Goal: Transaction & Acquisition: Subscribe to service/newsletter

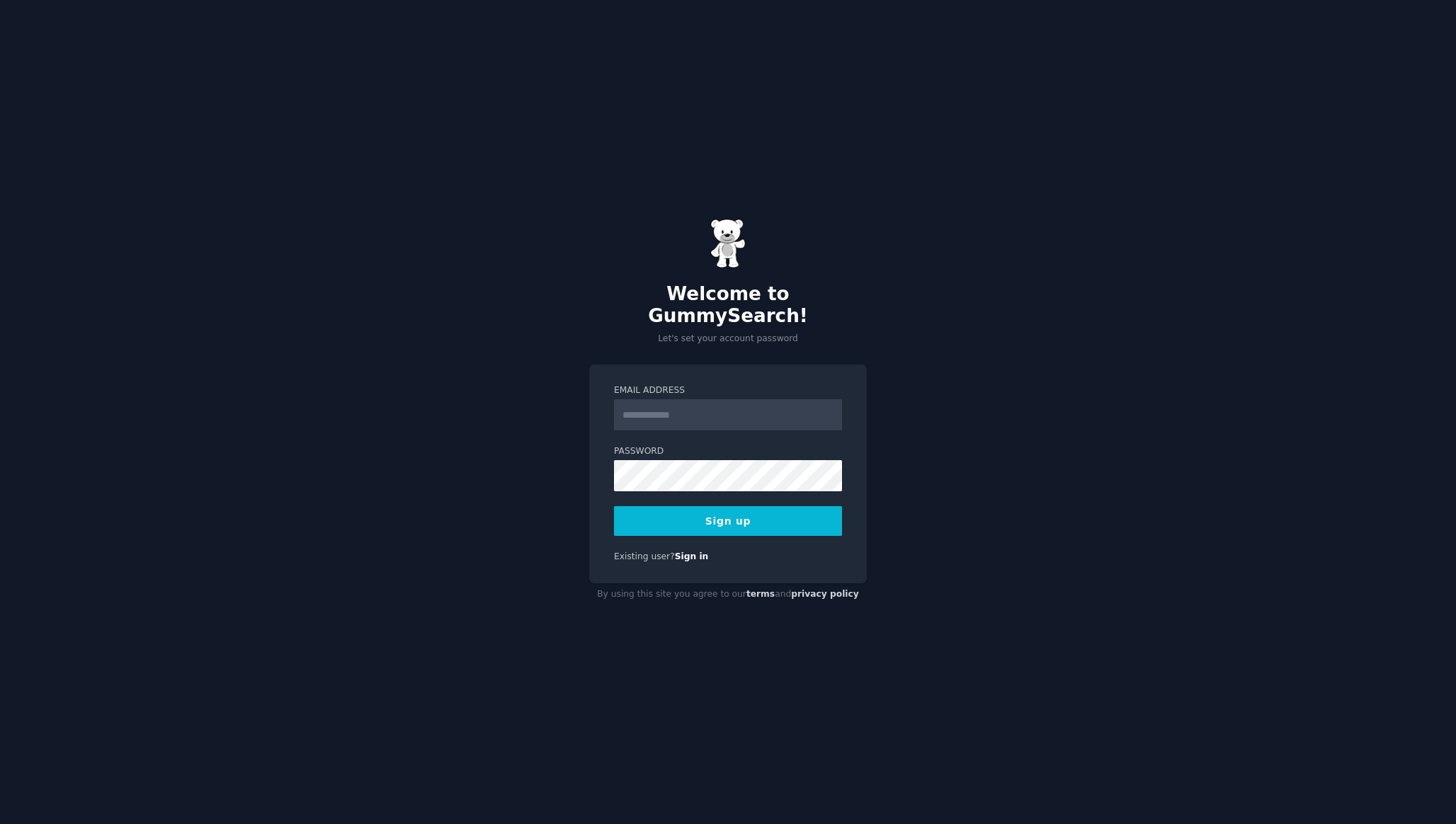
click at [731, 403] on input "Email Address" at bounding box center [727, 415] width 228 height 31
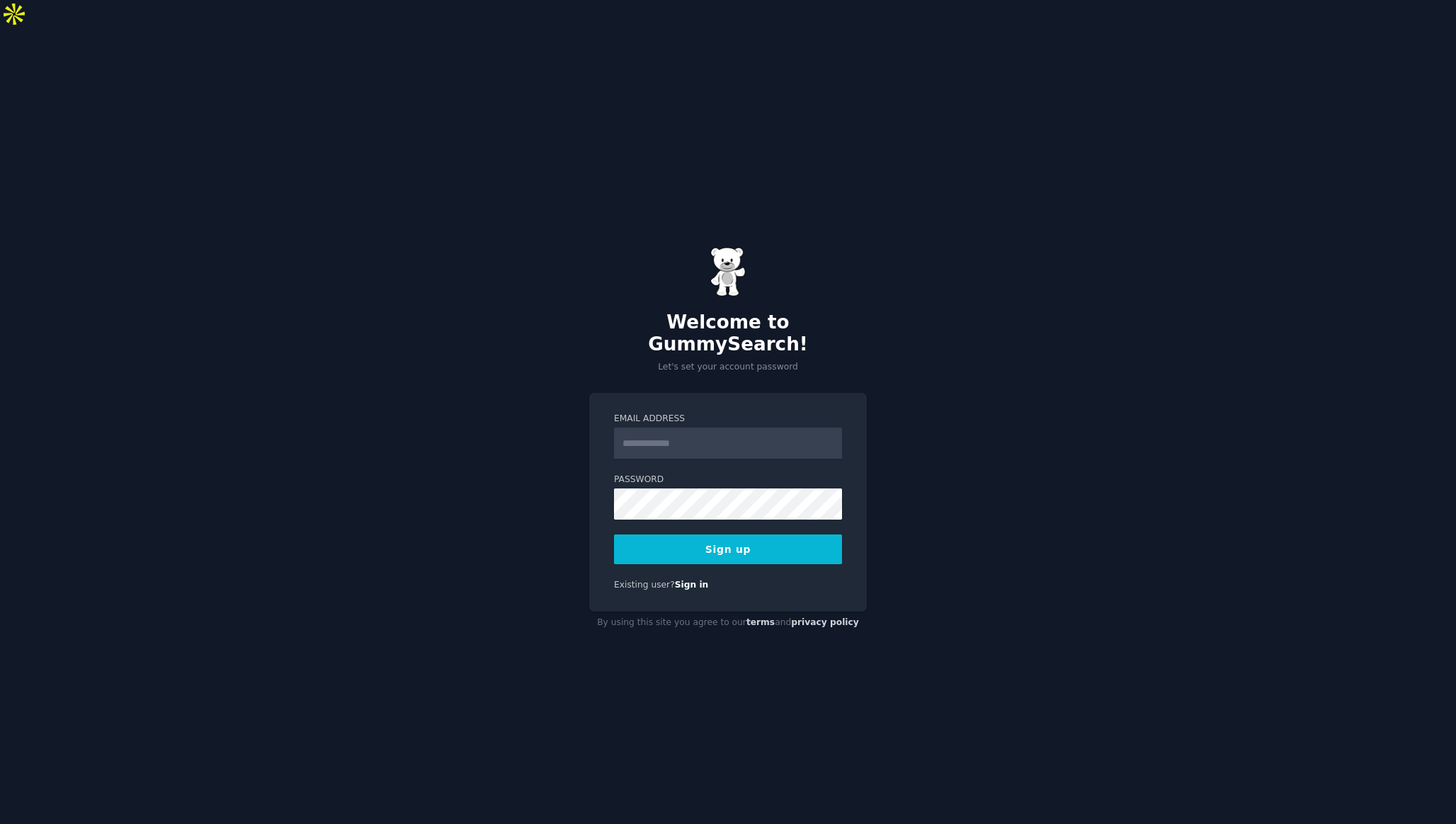
type input "**********"
click at [745, 534] on button "Sign up" at bounding box center [727, 549] width 228 height 30
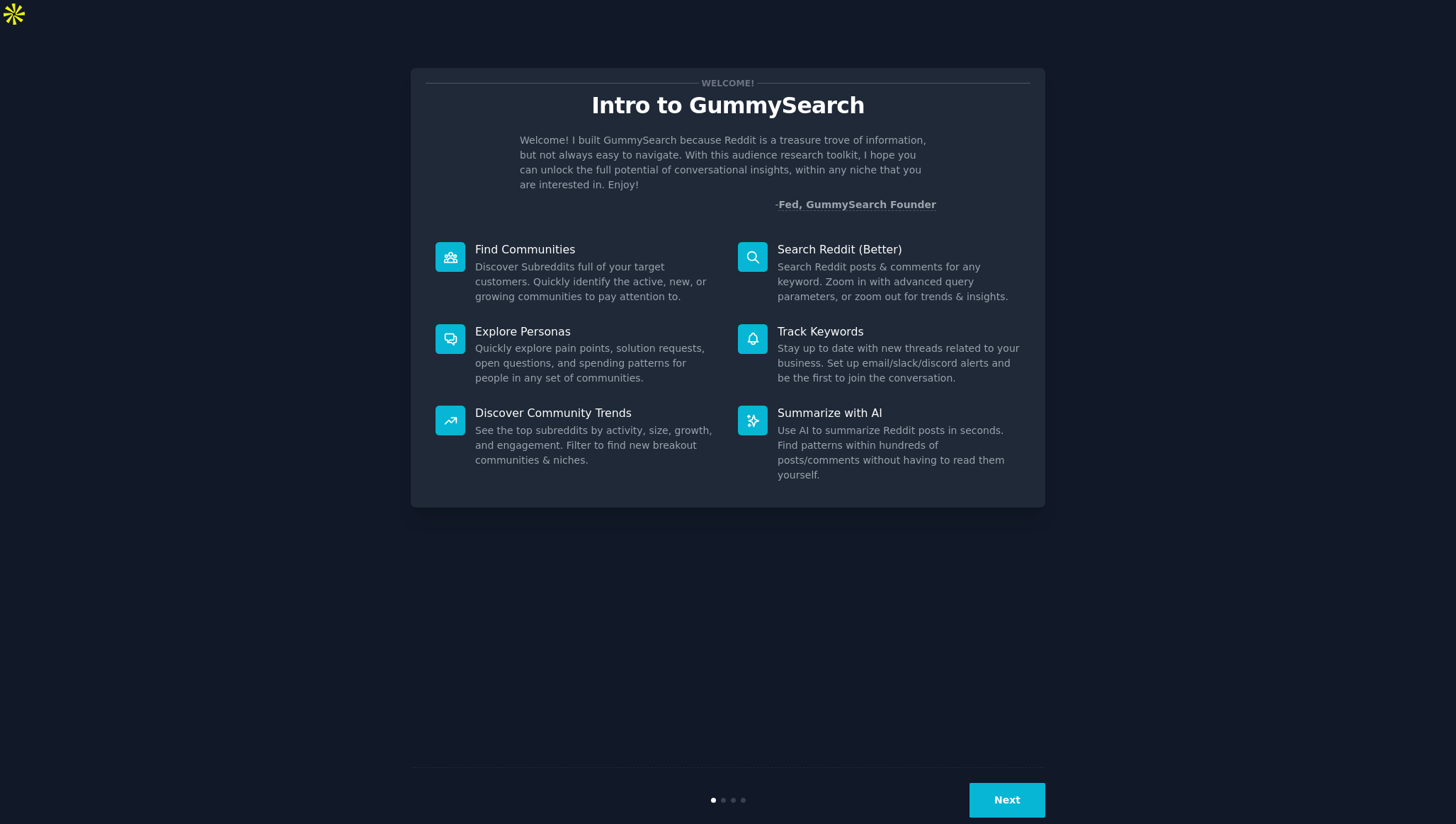
click at [745, 331] on icon at bounding box center [753, 338] width 15 height 15
click at [827, 341] on dd "Stay up to date with new threads related to your business. Set up email/slack/d…" at bounding box center [898, 363] width 243 height 44
click at [994, 783] on button "Next" at bounding box center [1007, 800] width 76 height 35
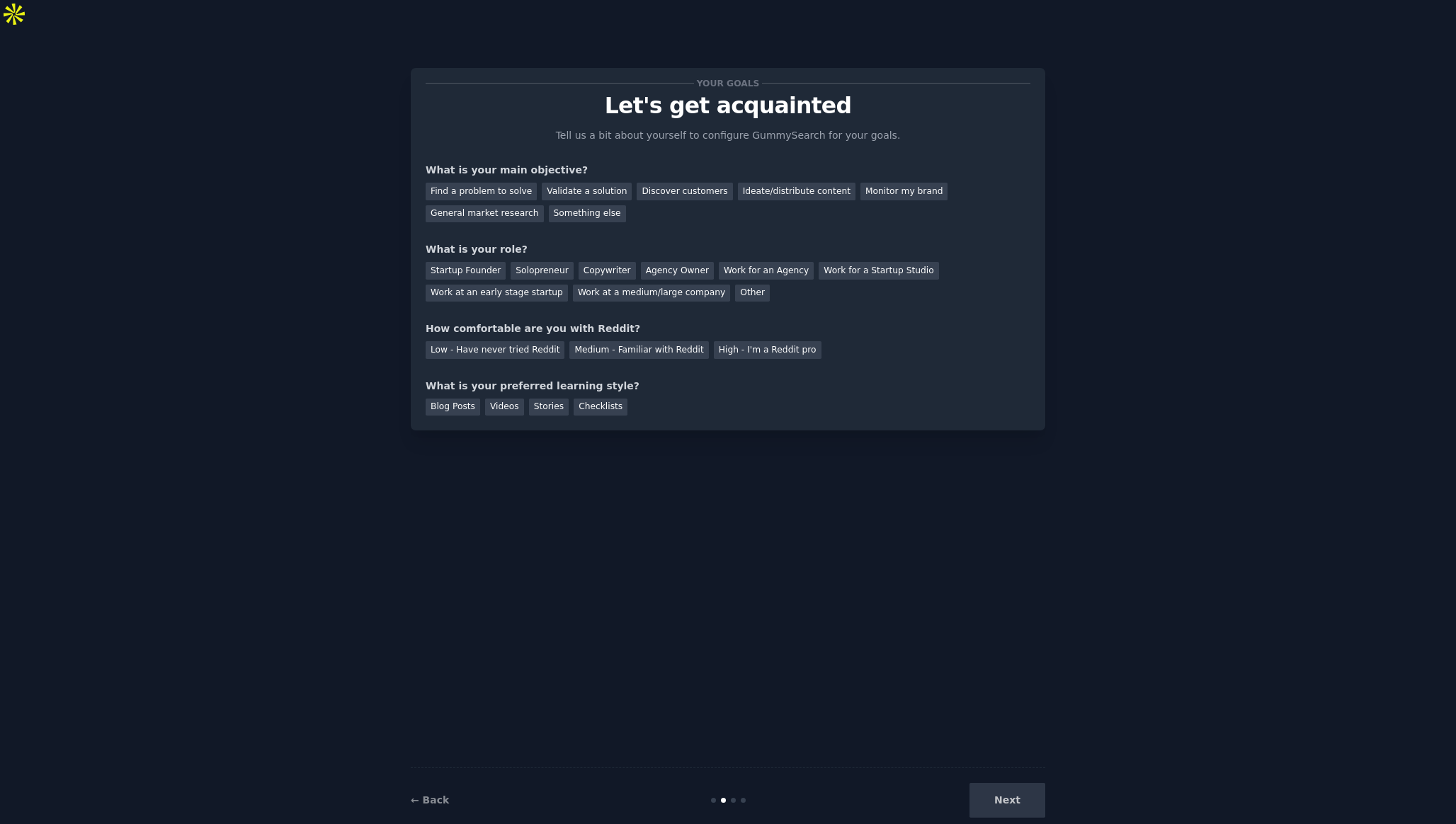
click at [1009, 783] on div "Next" at bounding box center [939, 800] width 212 height 35
click at [672, 183] on div "Discover customers" at bounding box center [684, 191] width 96 height 17
click at [752, 183] on div "Ideate/distribute content" at bounding box center [796, 191] width 118 height 17
click at [484, 262] on div "Startup Founder" at bounding box center [465, 270] width 80 height 17
click at [665, 341] on div "Medium - Familiar with Reddit" at bounding box center [638, 349] width 139 height 17
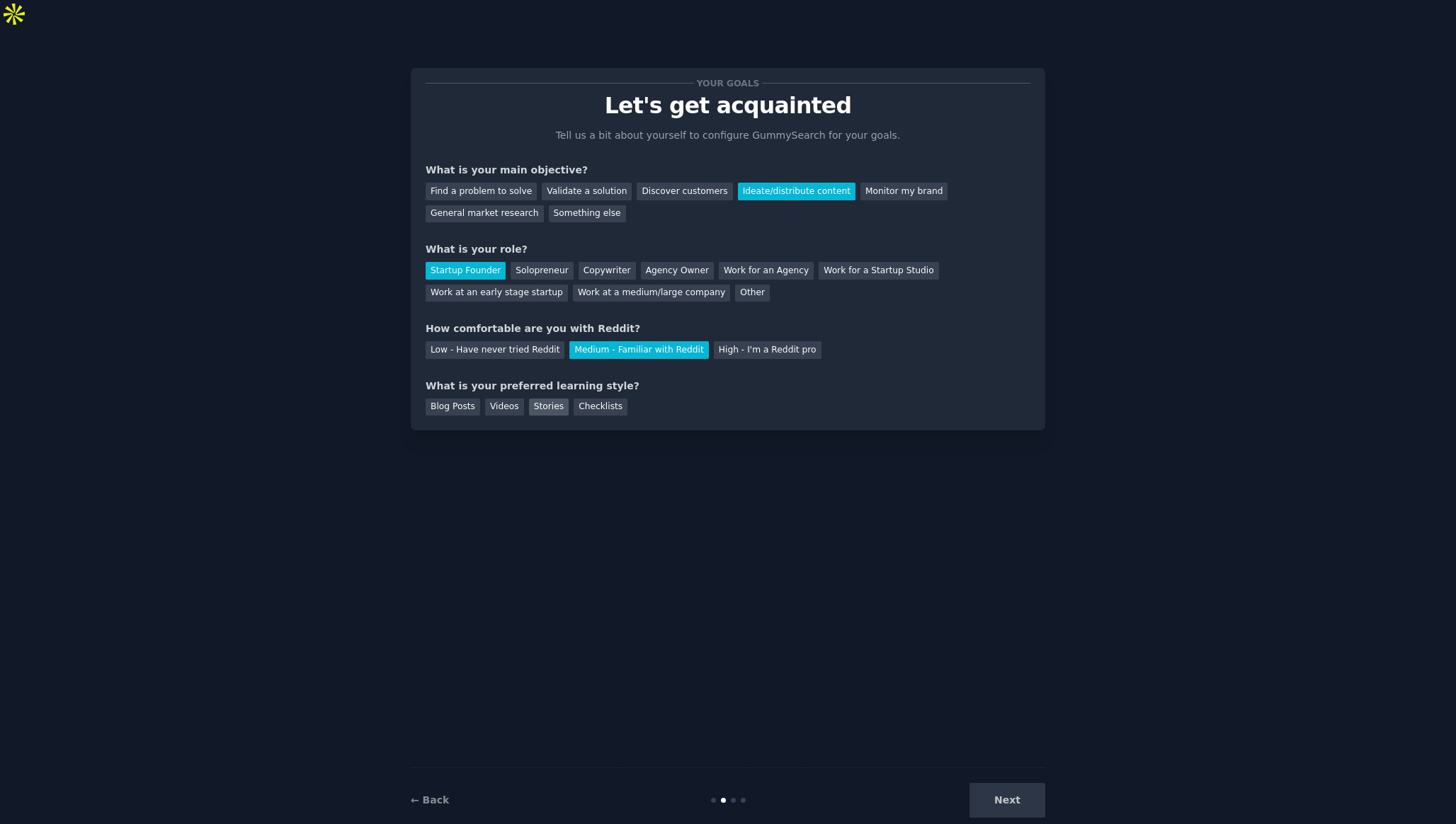
click at [544, 398] on div "Stories" at bounding box center [548, 407] width 40 height 17
click at [1018, 783] on button "Next" at bounding box center [1007, 800] width 76 height 35
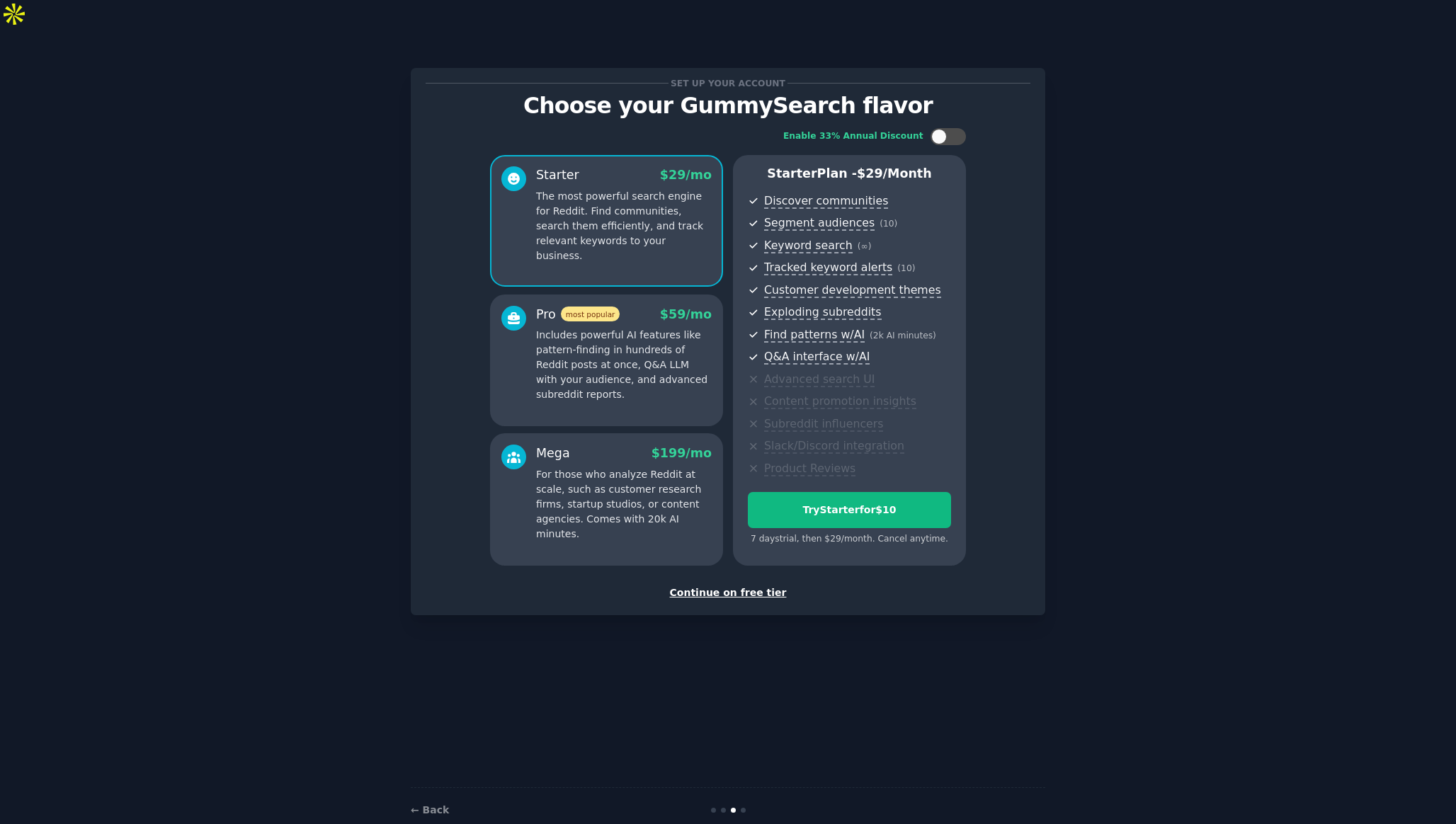
click at [690, 328] on p "Includes powerful AI features like pattern-finding in hundreds of Reddit posts …" at bounding box center [623, 365] width 175 height 74
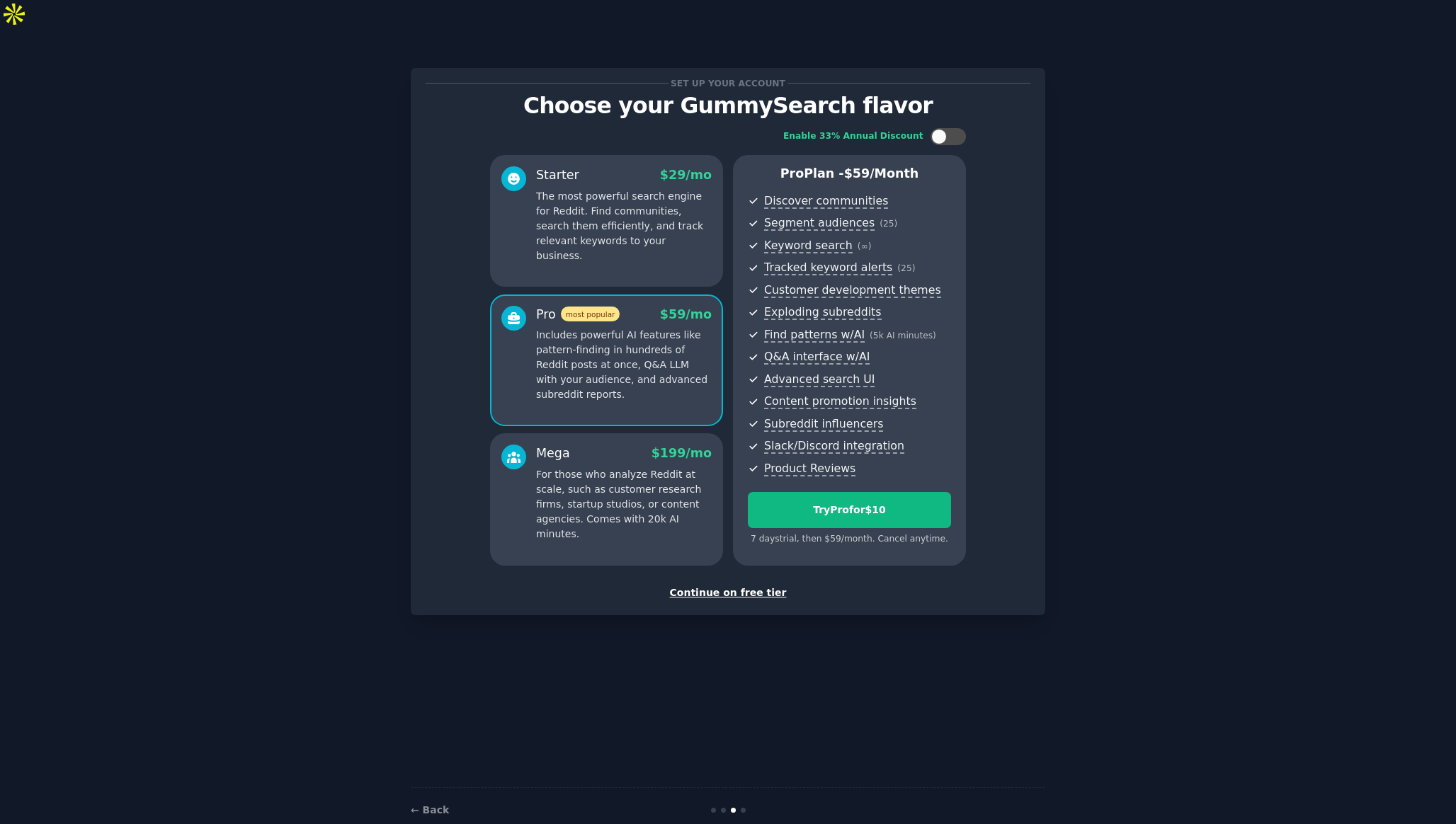
click at [645, 468] on p "For those who analyze Reddit at scale, such as customer research firms, startup…" at bounding box center [623, 505] width 175 height 74
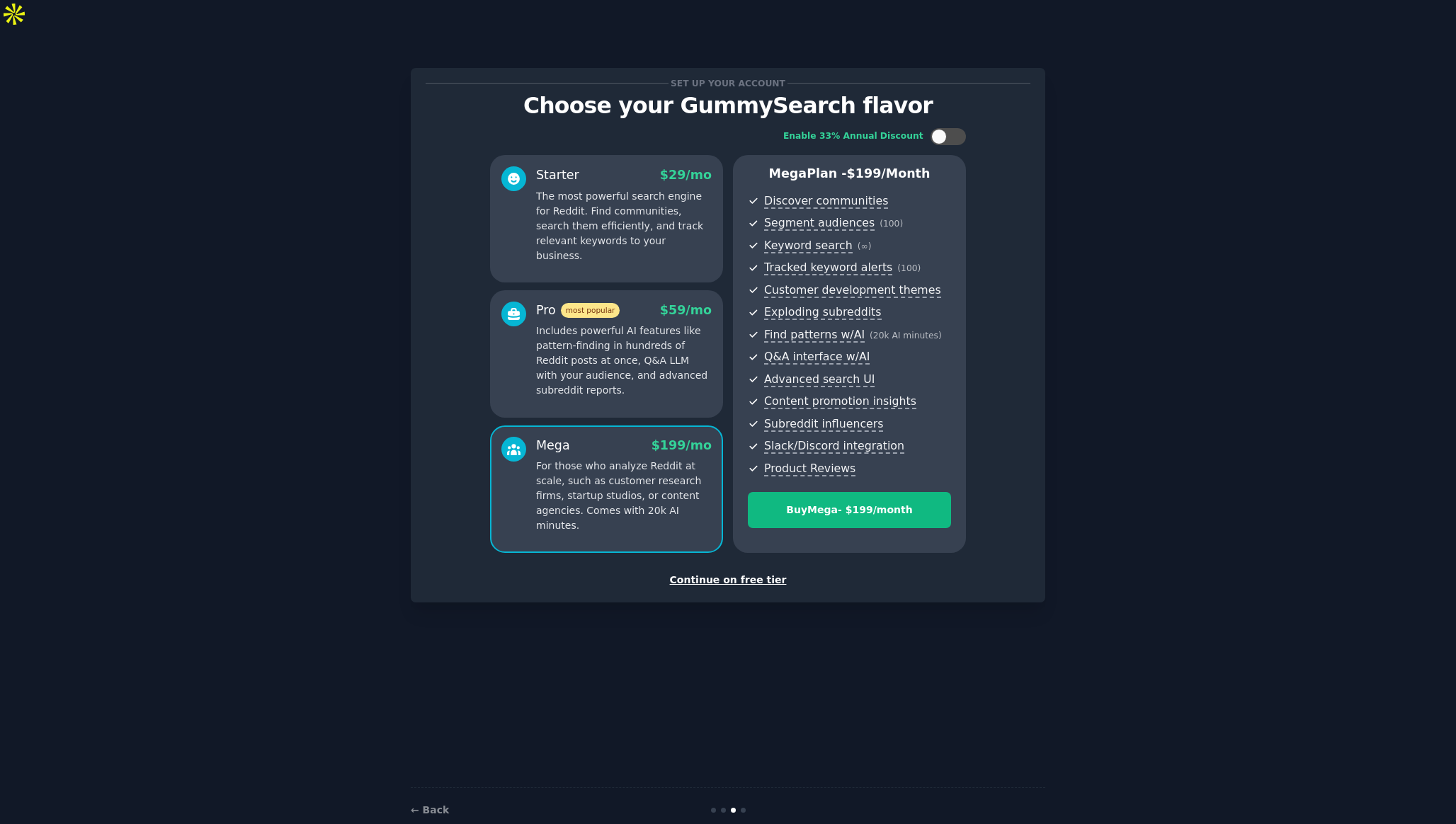
click at [609, 326] on p "Includes powerful AI features like pattern-finding in hundreds of Reddit posts …" at bounding box center [623, 361] width 175 height 74
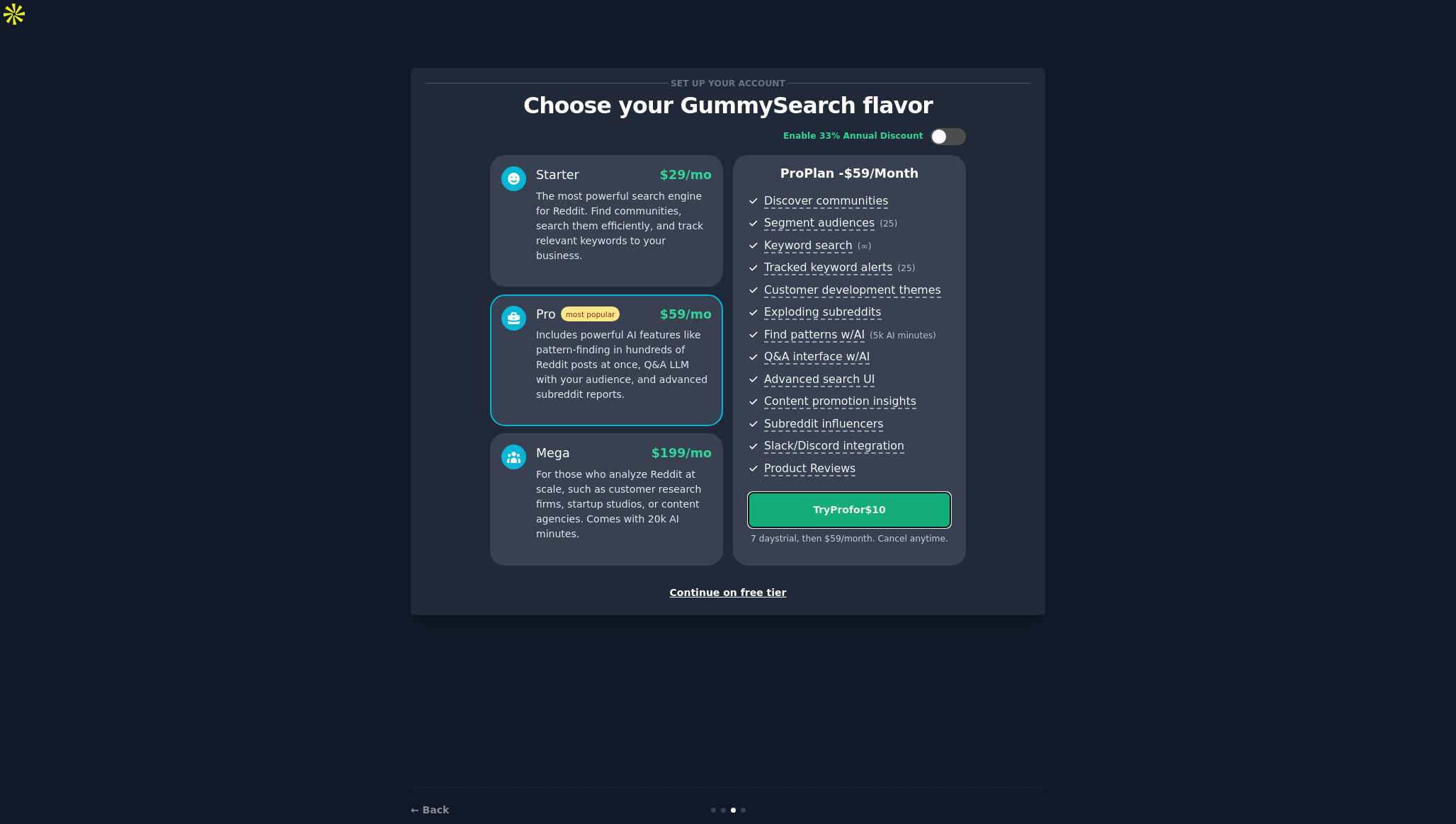
click at [816, 503] on div "Try Pro for $10" at bounding box center [849, 510] width 202 height 15
